Goal: Information Seeking & Learning: Understand process/instructions

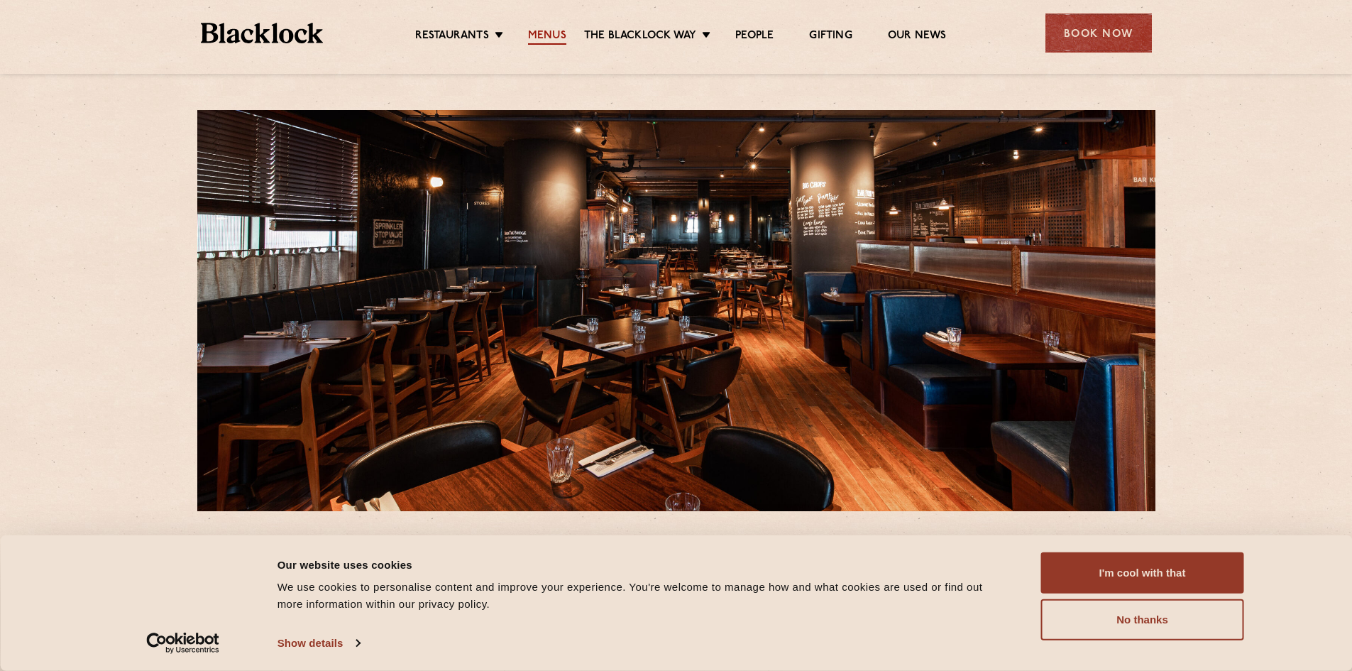
click at [546, 38] on link "Menus" at bounding box center [547, 37] width 38 height 16
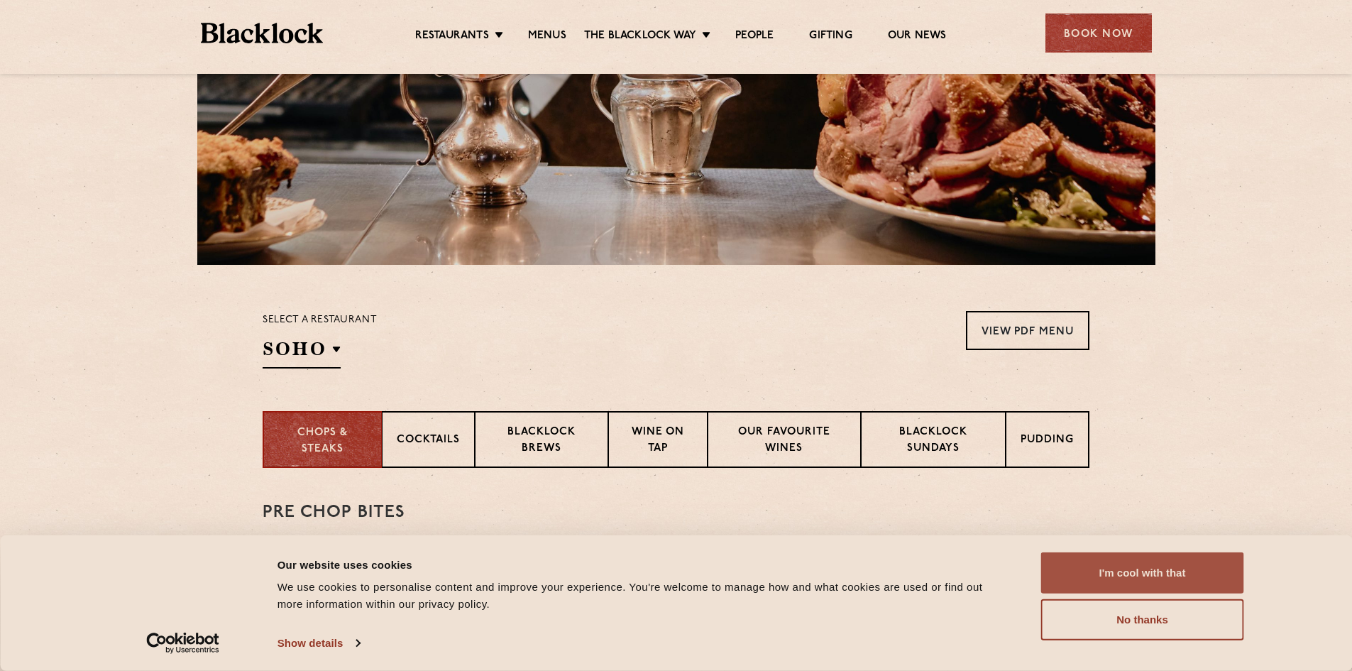
scroll to position [284, 0]
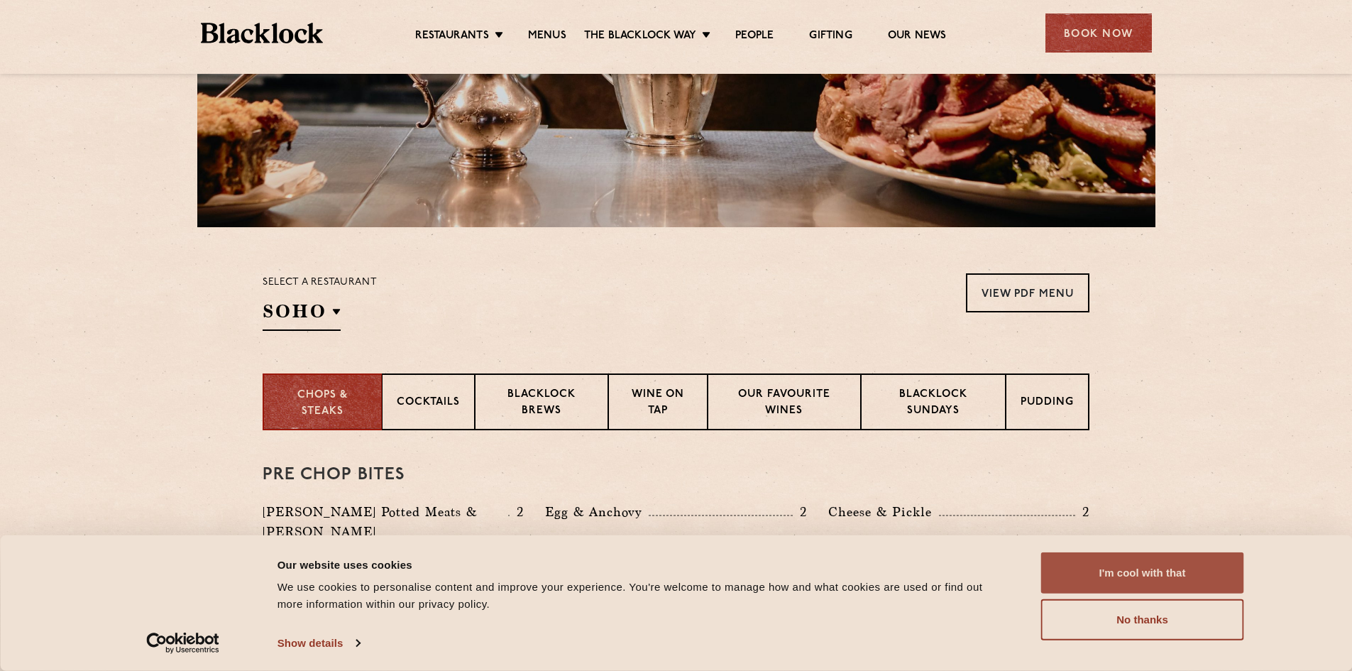
click at [1147, 577] on button "I'm cool with that" at bounding box center [1142, 572] width 203 height 41
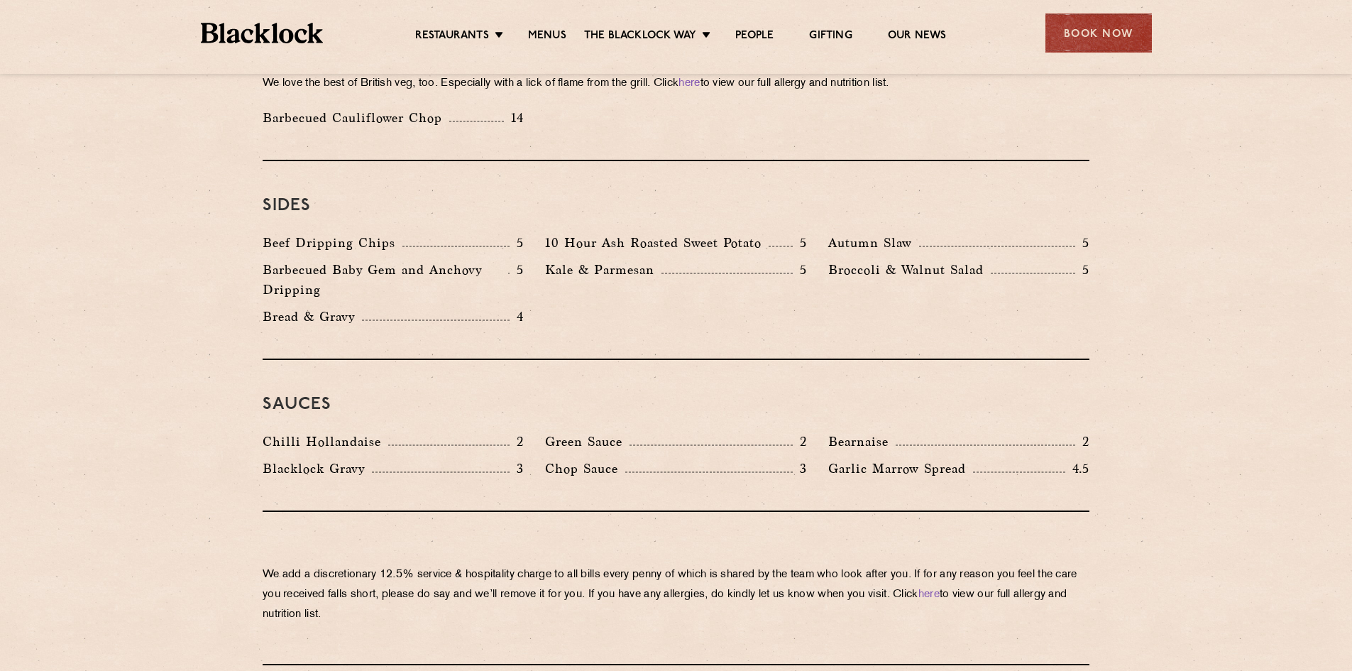
scroll to position [2129, 0]
